Goal: Information Seeking & Learning: Learn about a topic

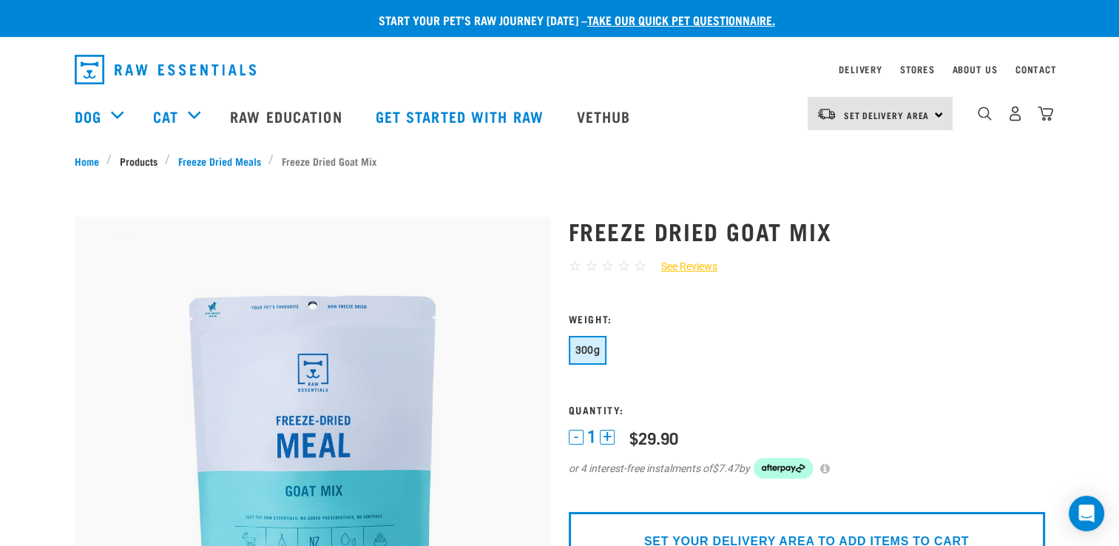
click at [152, 156] on link "Products" at bounding box center [138, 161] width 53 height 16
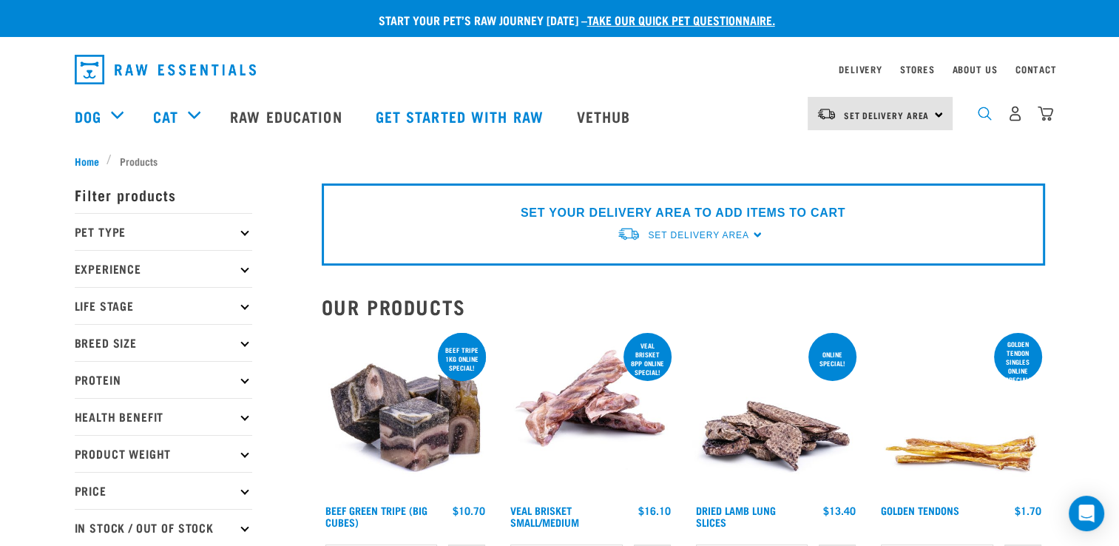
click at [979, 121] on img "dropdown navigation" at bounding box center [985, 113] width 14 height 14
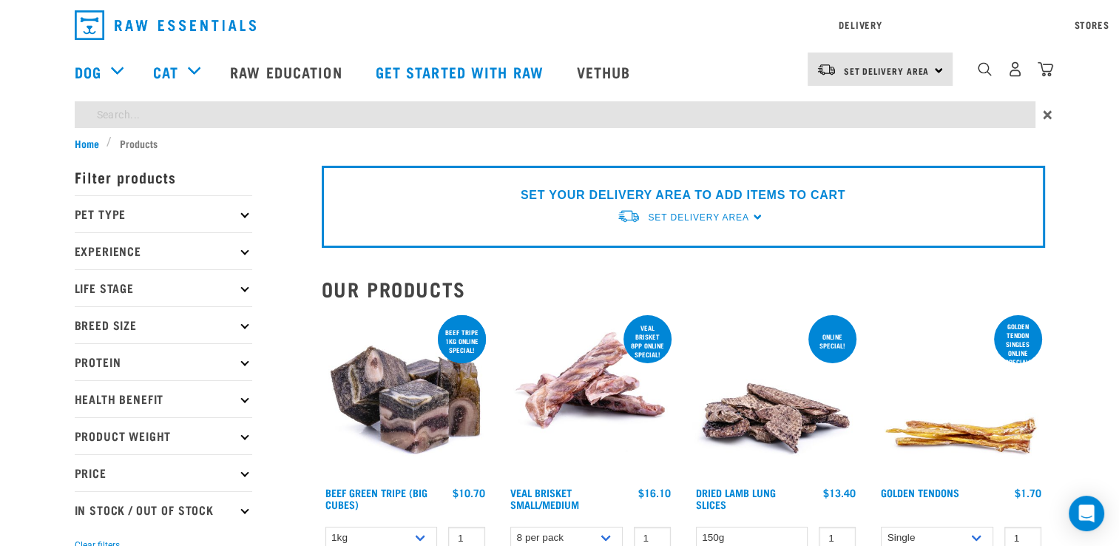
type input "goat"
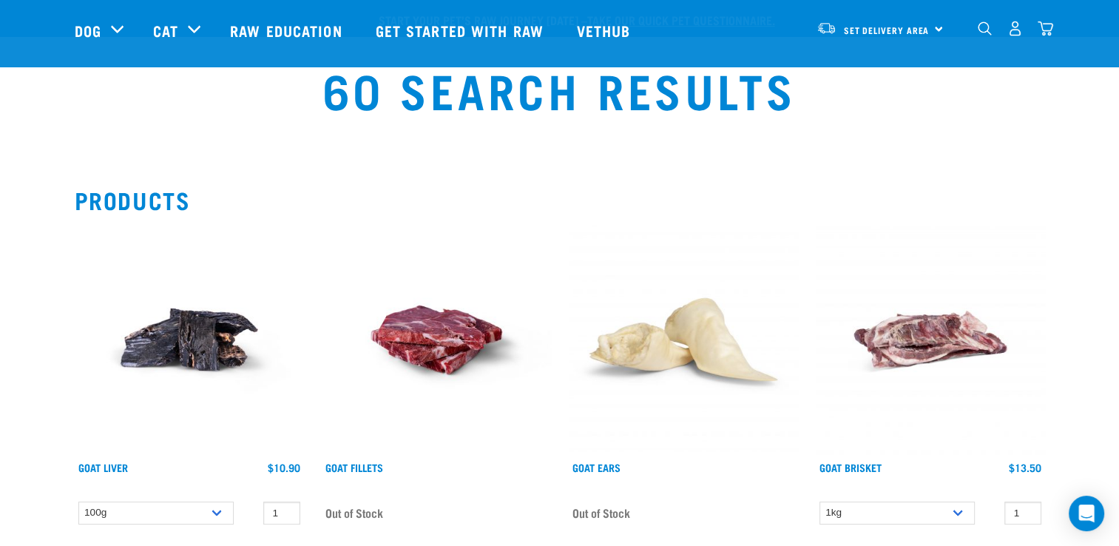
scroll to position [222, 0]
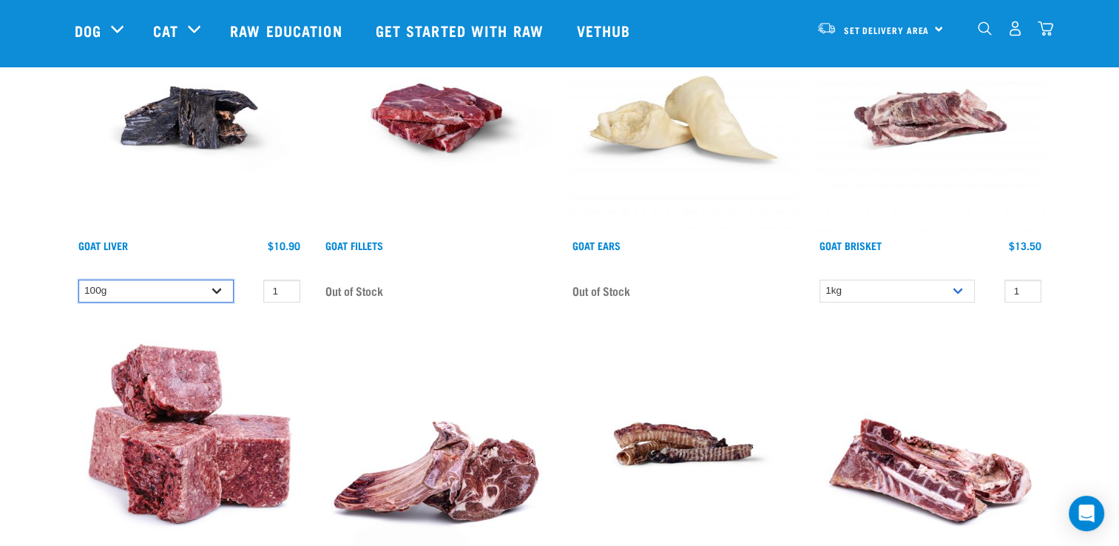
click at [201, 287] on select "100g" at bounding box center [155, 291] width 155 height 23
click at [78, 280] on select "100g" at bounding box center [155, 291] width 155 height 23
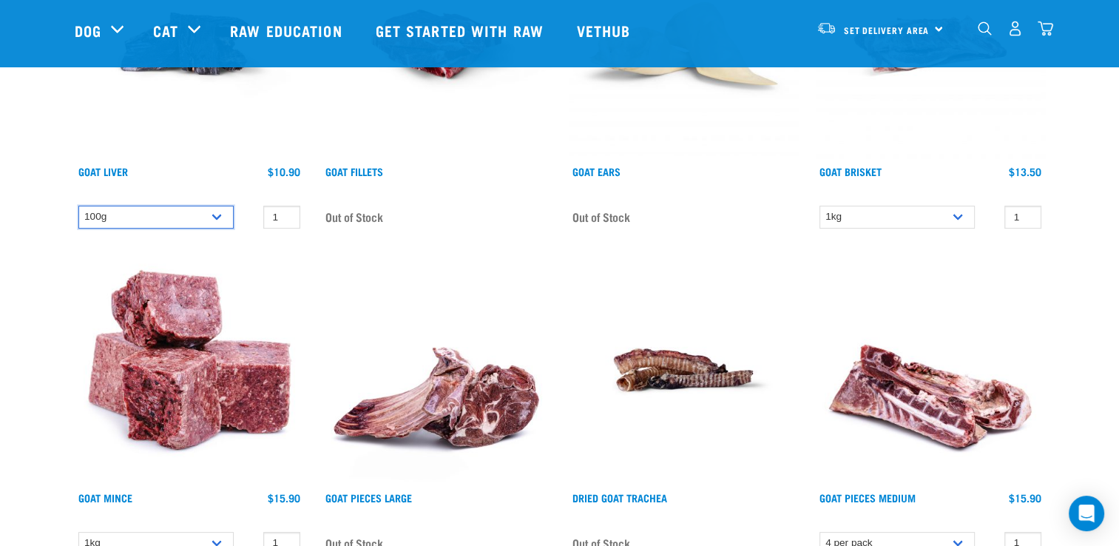
scroll to position [0, 0]
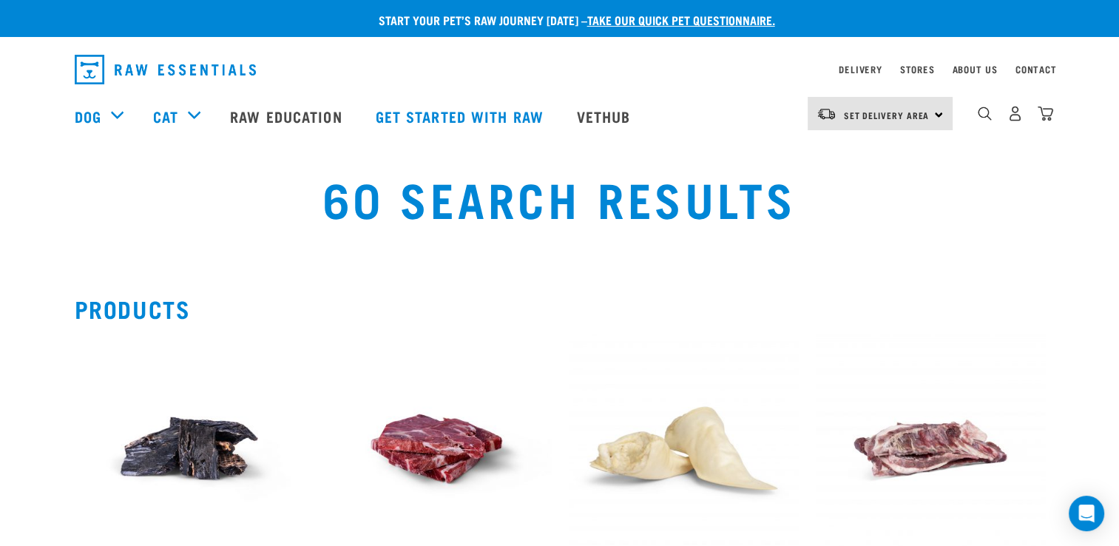
click at [183, 464] on img at bounding box center [189, 447] width 229 height 229
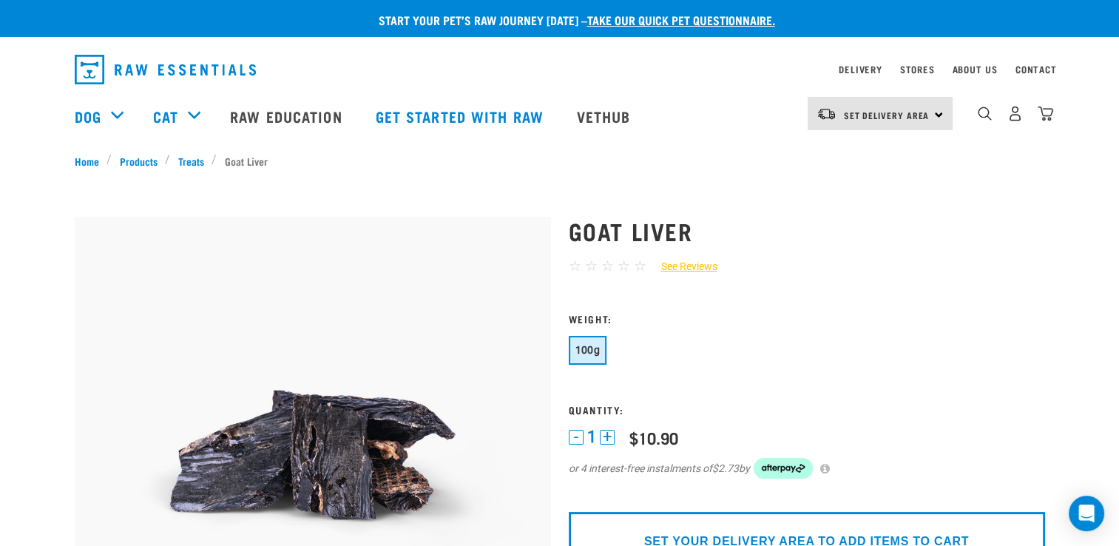
click at [645, 217] on h1 "Goat Liver" at bounding box center [807, 230] width 476 height 27
drag, startPoint x: 595, startPoint y: 230, endPoint x: 698, endPoint y: 236, distance: 103.0
drag, startPoint x: 698, startPoint y: 236, endPoint x: 671, endPoint y: 236, distance: 27.4
copy h1 "Goat Liver"
